Goal: Task Accomplishment & Management: Manage account settings

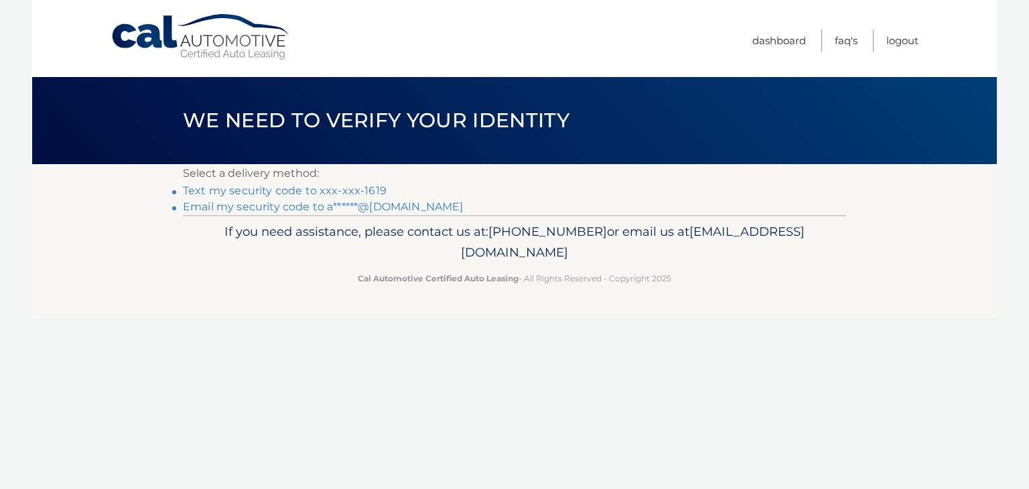
click at [370, 191] on link "Text my security code to xxx-xxx-1619" at bounding box center [285, 190] width 204 height 13
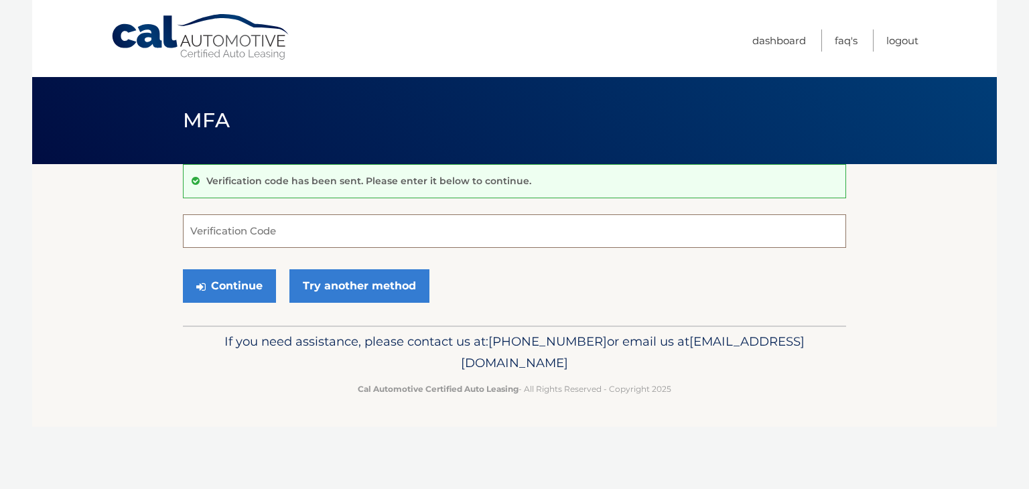
click at [305, 238] on input "Verification Code" at bounding box center [514, 230] width 663 height 33
type input "401586"
click at [243, 280] on button "Continue" at bounding box center [229, 285] width 93 height 33
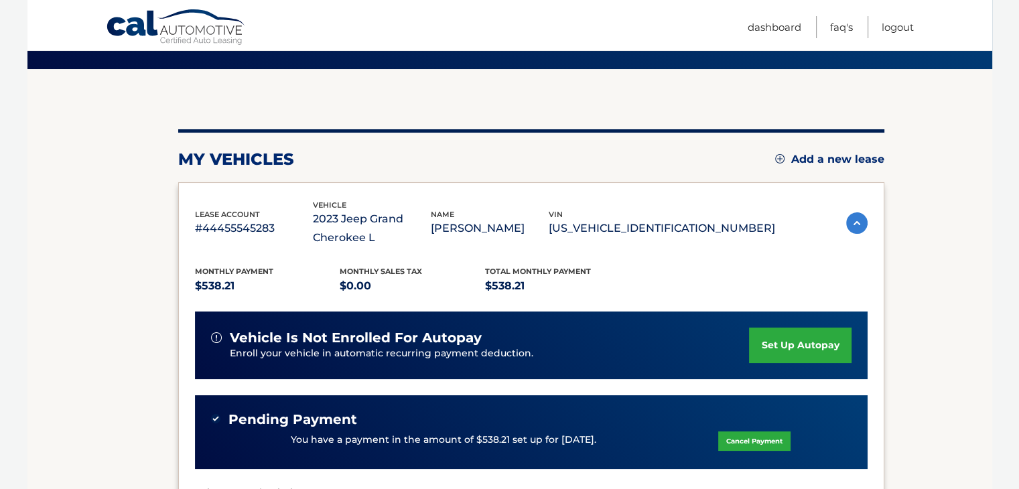
scroll to position [96, 0]
